Goal: Task Accomplishment & Management: Use online tool/utility

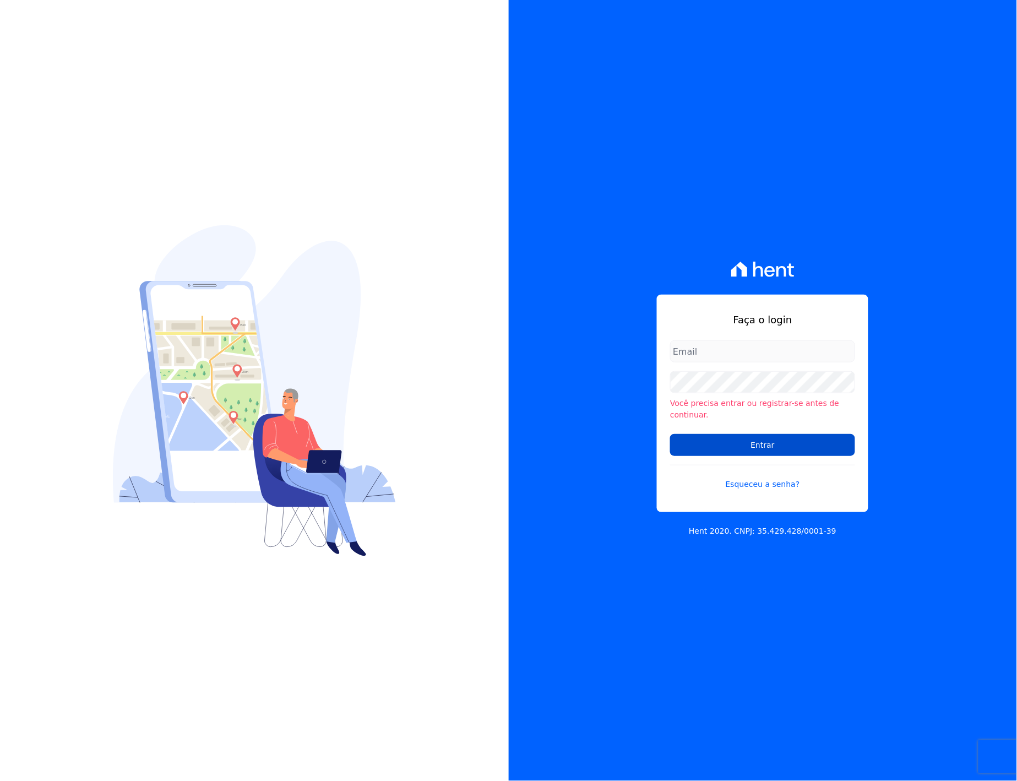
type input "[EMAIL_ADDRESS][PERSON_NAME][DOMAIN_NAME]"
click at [757, 434] on input "Entrar" at bounding box center [762, 445] width 185 height 22
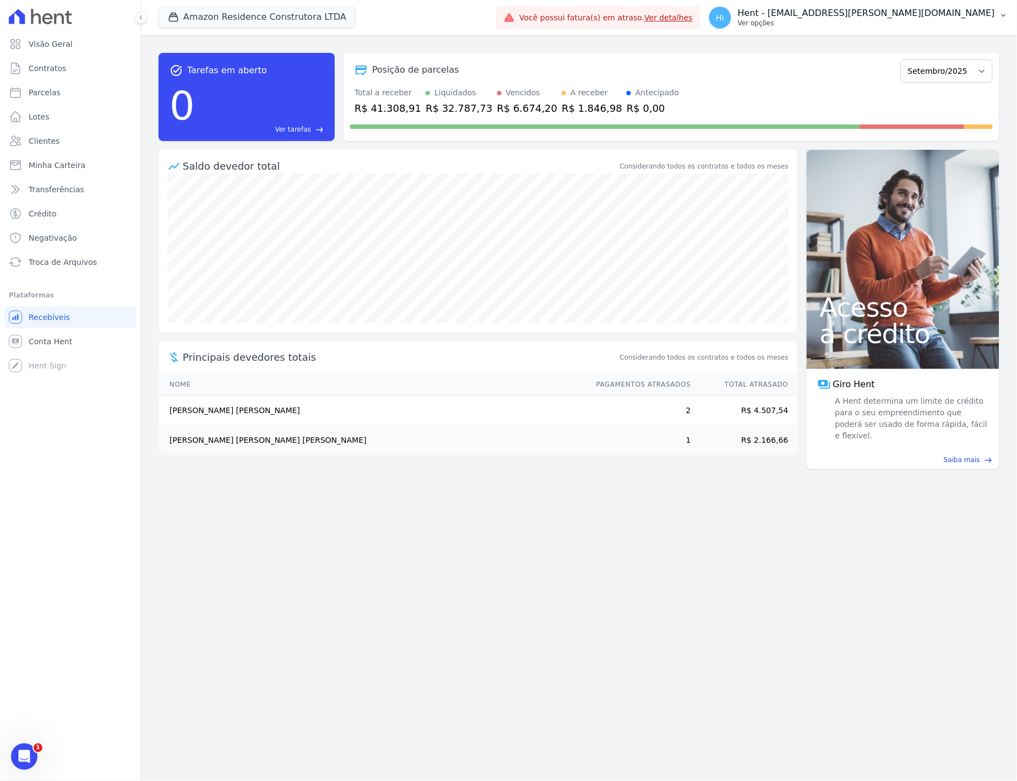
click at [878, 11] on p "Hent - [EMAIL_ADDRESS][DOMAIN_NAME]" at bounding box center [866, 13] width 257 height 11
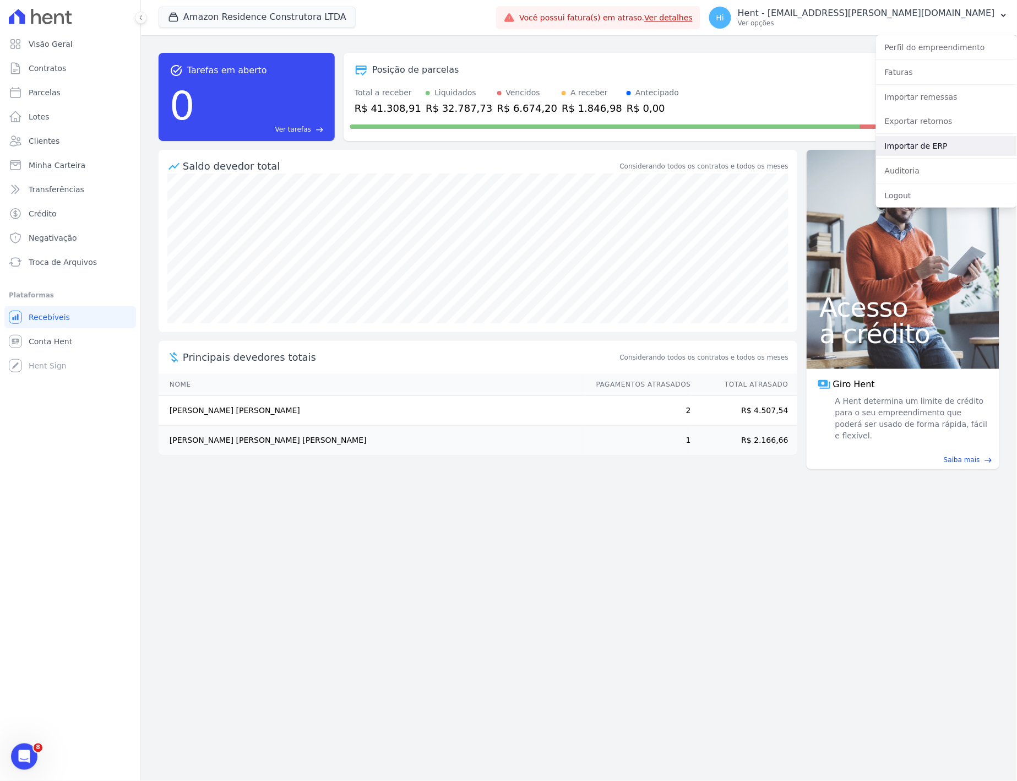
click at [948, 146] on link "Importar de ERP" at bounding box center [946, 146] width 141 height 20
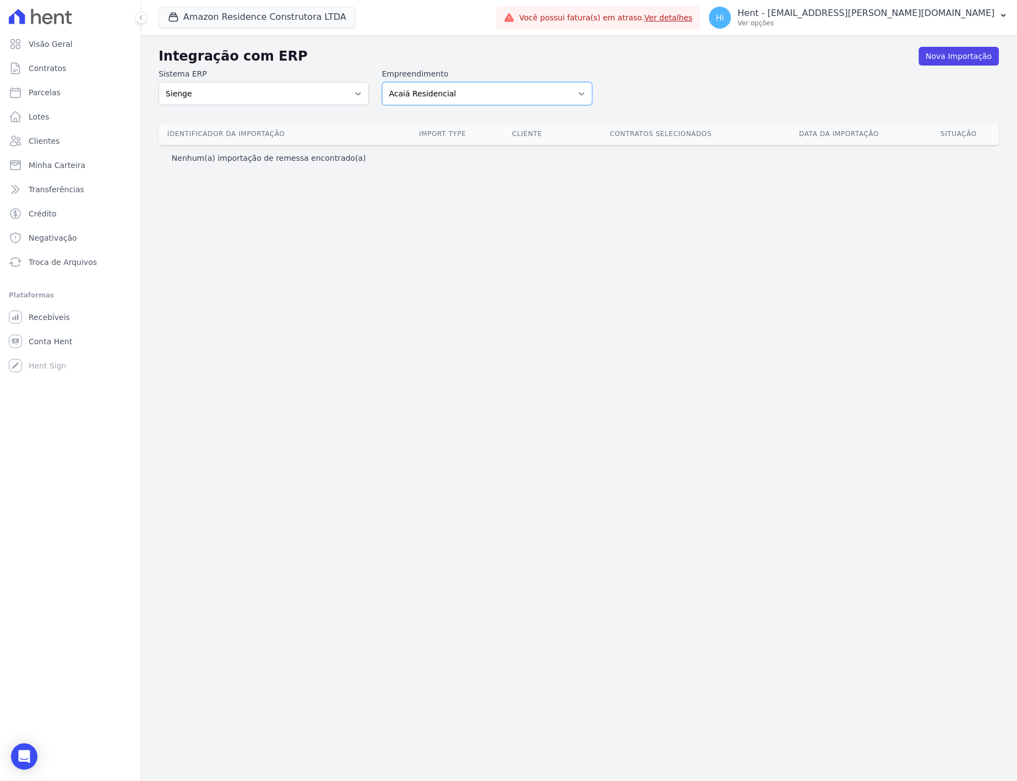
drag, startPoint x: 570, startPoint y: 89, endPoint x: 569, endPoint y: 95, distance: 6.1
click at [570, 91] on select "Acaiá Residencial ACQUA 8 PELOTAS SPE LTDA ACQUA 8 PELOTAS SPE LTDA II ACQUA LI…" at bounding box center [487, 93] width 210 height 23
select select "a560e636-fc48-440d-a7c4-462896926369"
click at [382, 82] on select "Acaiá Residencial ACQUA 8 PELOTAS SPE LTDA ACQUA 8 PELOTAS SPE LTDA II ACQUA LI…" at bounding box center [487, 93] width 210 height 23
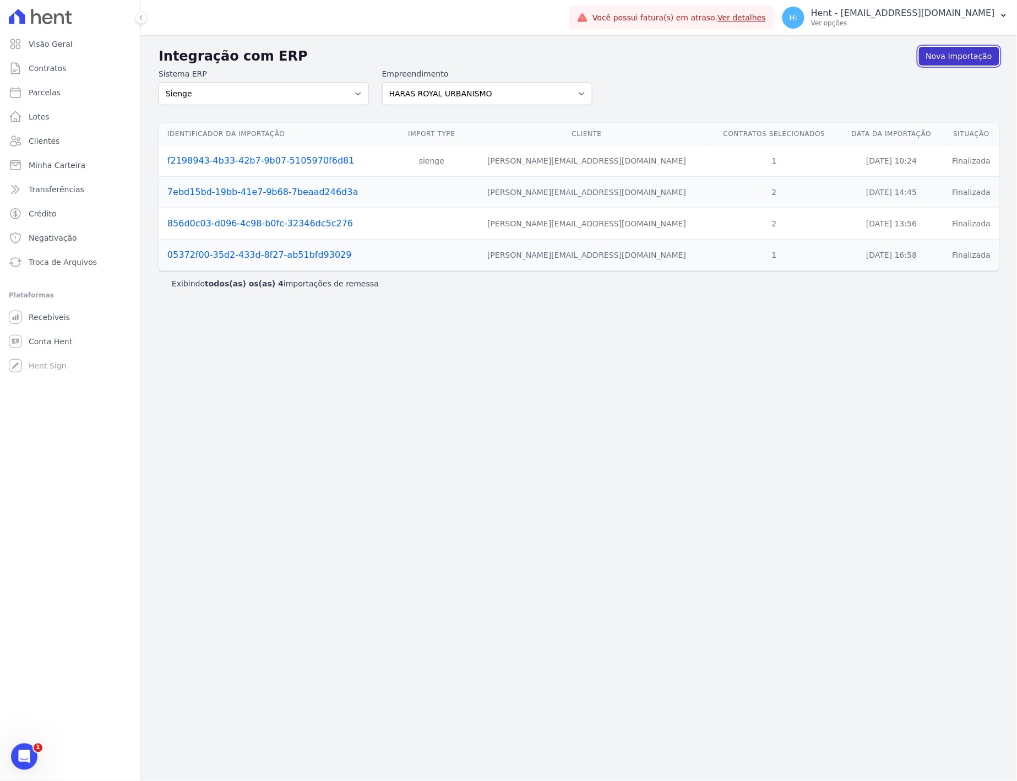
click at [960, 57] on link "Nova Importação" at bounding box center [959, 56] width 80 height 19
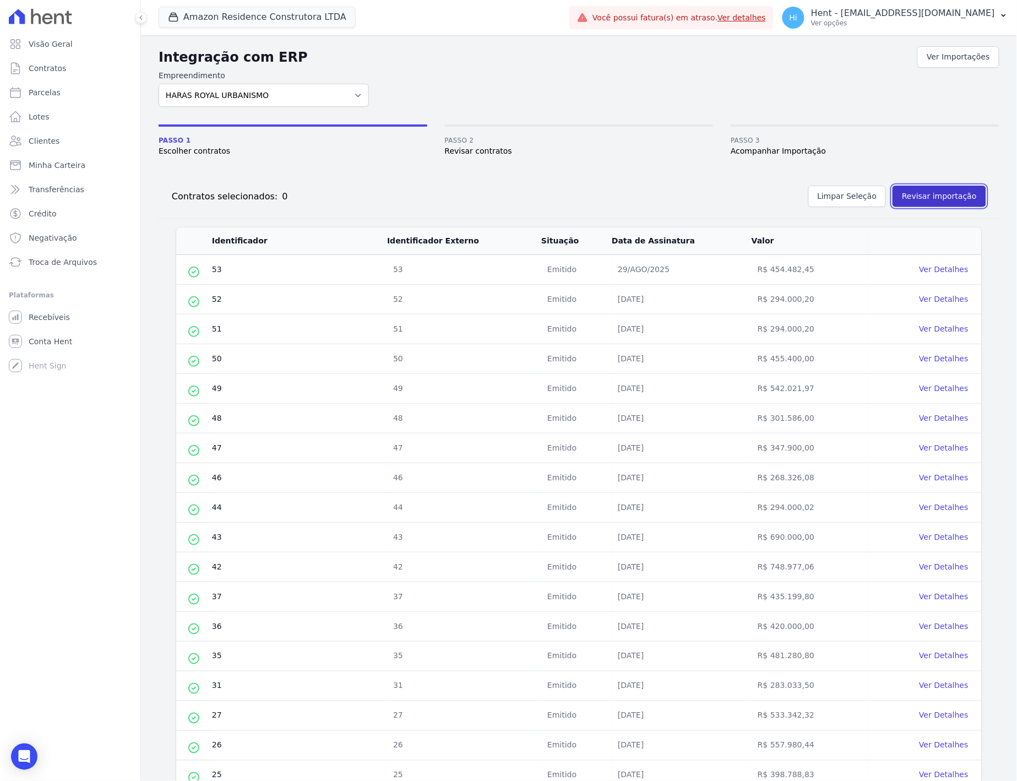
click at [937, 199] on button "Revisar importação" at bounding box center [940, 196] width 94 height 21
click at [934, 271] on link "Ver Detalhes" at bounding box center [944, 269] width 49 height 9
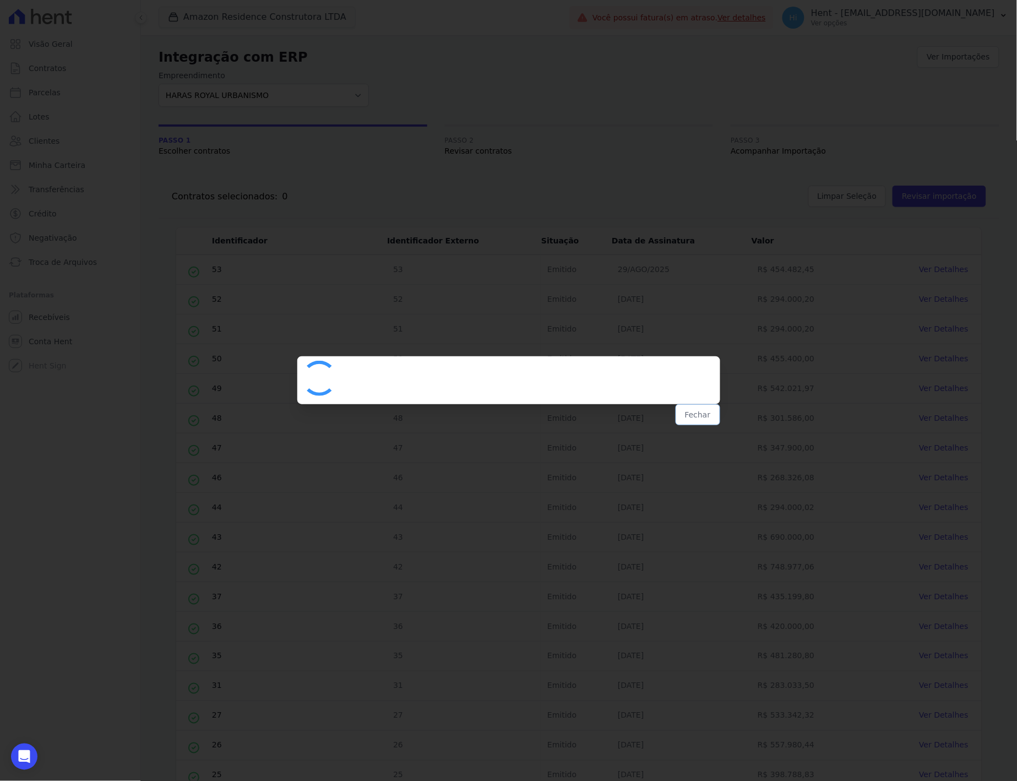
click at [698, 419] on button "Fechar" at bounding box center [698, 414] width 45 height 21
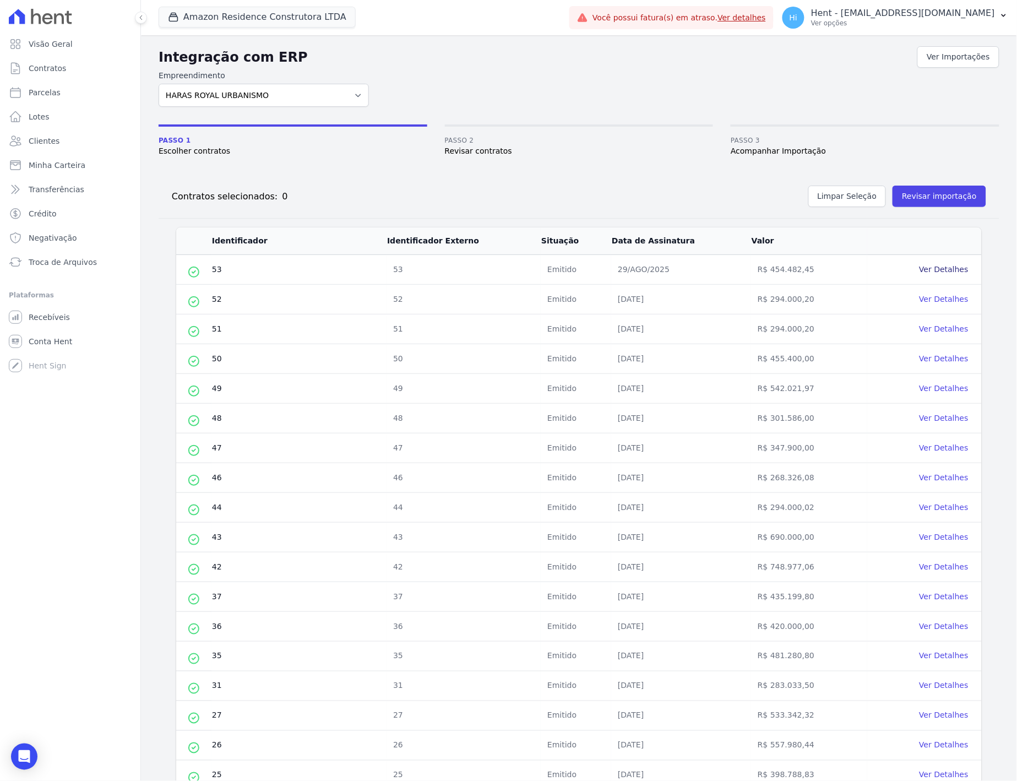
click at [942, 267] on link "Ver Detalhes" at bounding box center [944, 269] width 49 height 9
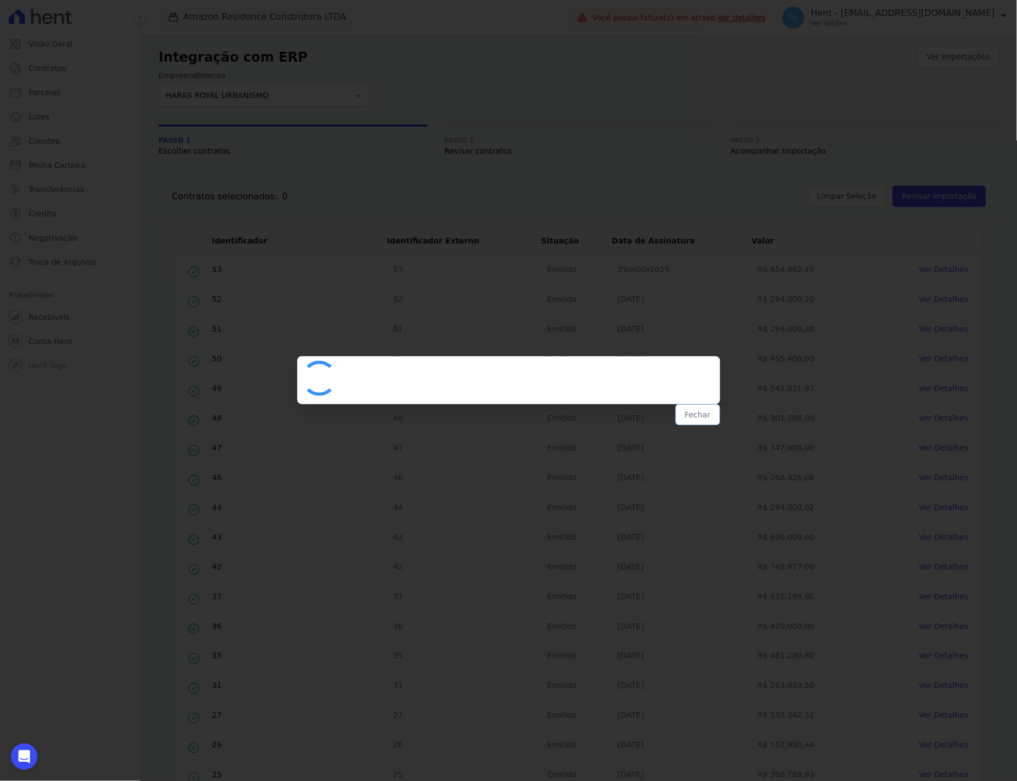
click at [696, 411] on button "Fechar" at bounding box center [698, 414] width 45 height 21
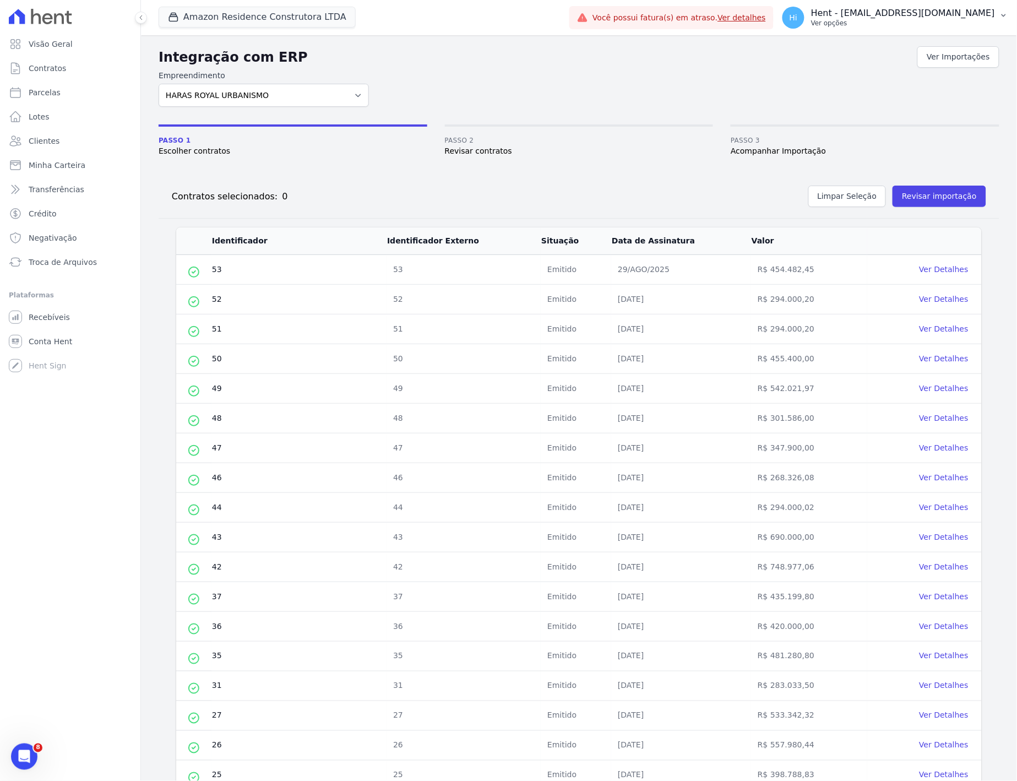
click at [911, 14] on p "Hent - [EMAIL_ADDRESS][DOMAIN_NAME]" at bounding box center [903, 13] width 184 height 11
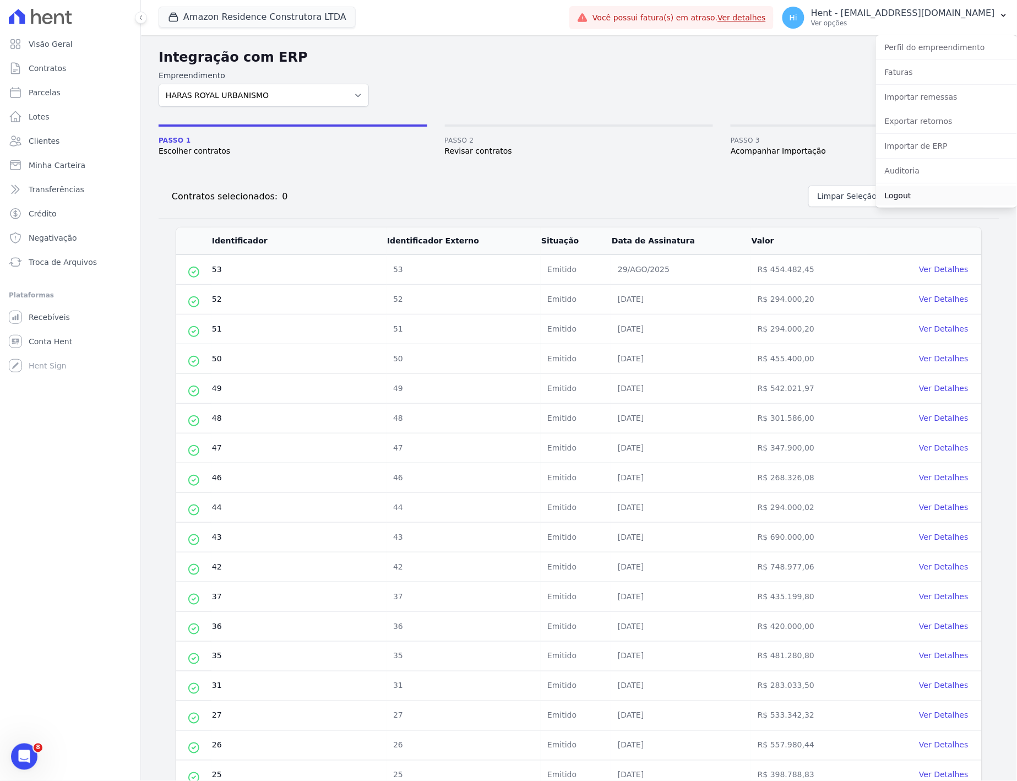
click at [927, 197] on link "Logout" at bounding box center [946, 196] width 141 height 20
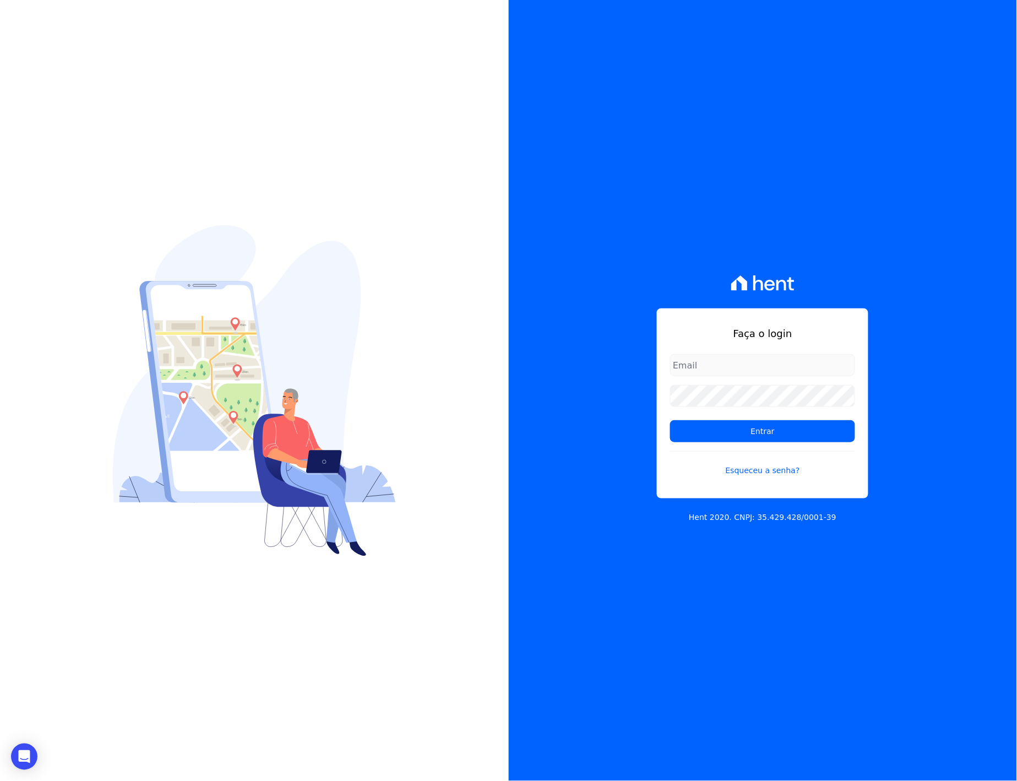
type input "italo.fernandes@e-arke.com"
click at [597, 378] on div "Faça o login italo.fernandes@e-arke.com Entrar Esqueceu a senha? Hent 2020. CNP…" at bounding box center [763, 390] width 509 height 781
click at [670, 420] on input "Entrar" at bounding box center [762, 431] width 185 height 22
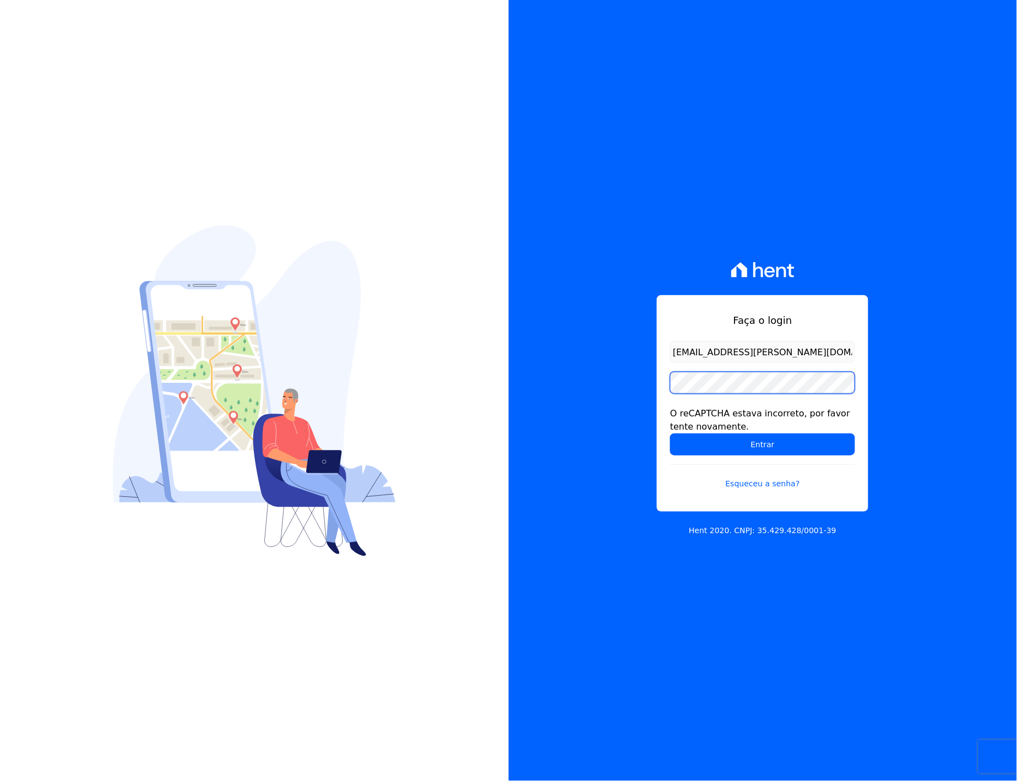
click at [599, 372] on div "Faça o login italo.fernandes@e-arke.com O reCAPTCHA estava incorreto, por favor…" at bounding box center [763, 390] width 509 height 781
click at [639, 378] on div "Faça o login italo.fernandes@e-arke.com O reCAPTCHA estava incorreto, por favor…" at bounding box center [763, 390] width 509 height 781
click at [670, 433] on input "Entrar" at bounding box center [762, 444] width 185 height 22
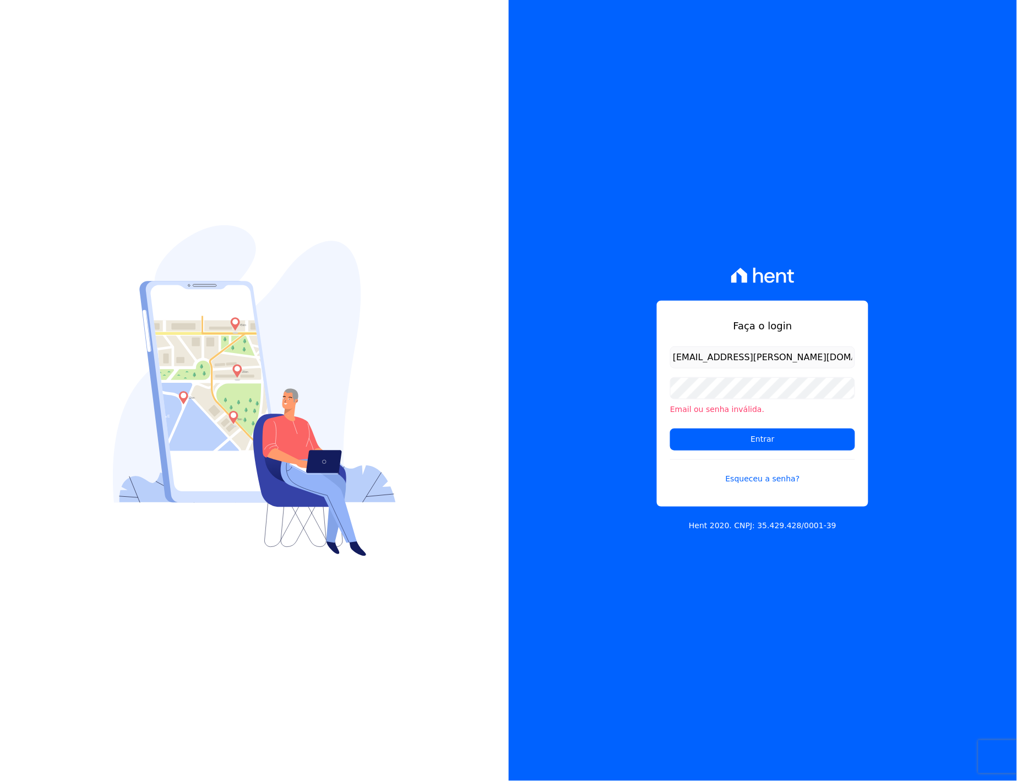
drag, startPoint x: 880, startPoint y: 1, endPoint x: 514, endPoint y: 312, distance: 479.4
click at [514, 311] on div "Faça o login italo.fernandes@e-arke.com Email ou senha inválida. Entrar Esquece…" at bounding box center [763, 390] width 509 height 781
click at [631, 393] on div "Faça o login italo.fernandes@e-arke.com Email ou senha inválida. Entrar Esquece…" at bounding box center [763, 390] width 509 height 781
click at [681, 442] on input "Entrar" at bounding box center [762, 439] width 185 height 22
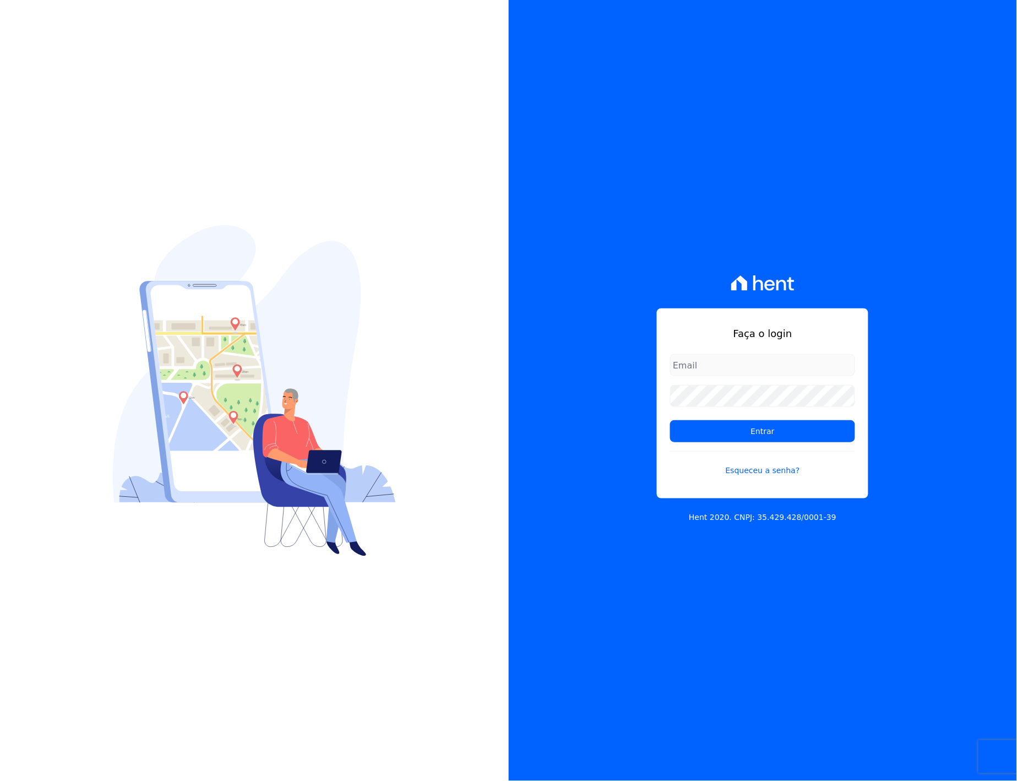
type input "italo.fernandes@e-arke.com"
click at [639, 438] on div "Faça o login italo.fernandes@e-arke.com Entrar Esqueceu a senha? Hent 2020. CNP…" at bounding box center [763, 390] width 509 height 781
click at [686, 422] on input "Entrar" at bounding box center [762, 431] width 185 height 22
